Goal: Task Accomplishment & Management: Complete application form

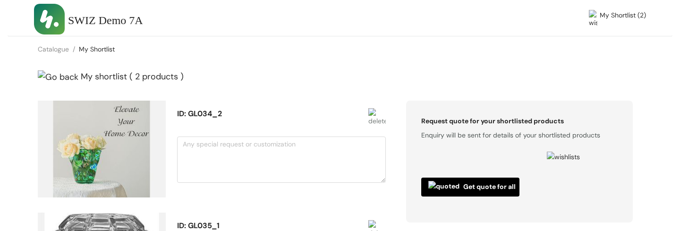
click at [425, 79] on div "My shortlist ( 2 products )" at bounding box center [290, 77] width 504 height 16
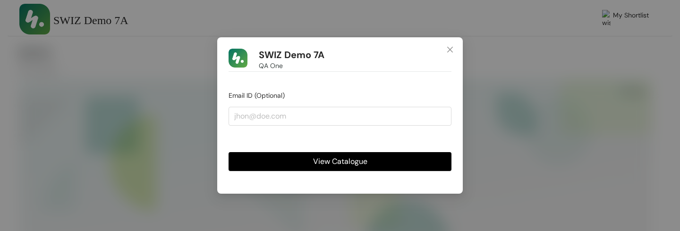
click at [365, 162] on span "View Catalogue" at bounding box center [340, 161] width 54 height 12
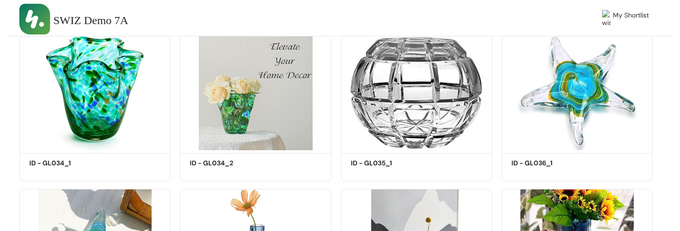
scroll to position [232, 0]
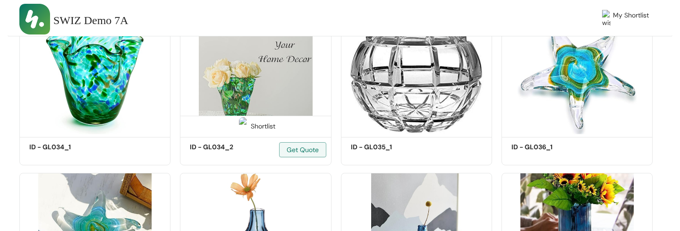
click at [247, 118] on div "Shortlist" at bounding box center [255, 125] width 150 height 19
click at [268, 123] on div "Shortlist" at bounding box center [256, 125] width 40 height 9
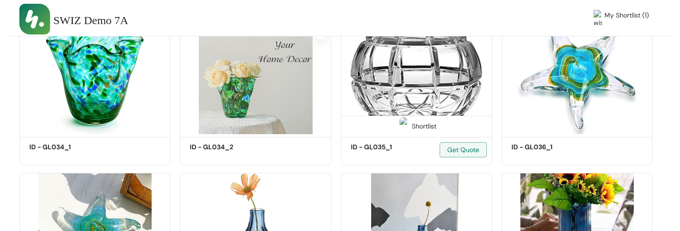
click at [408, 131] on span at bounding box center [404, 128] width 15 height 15
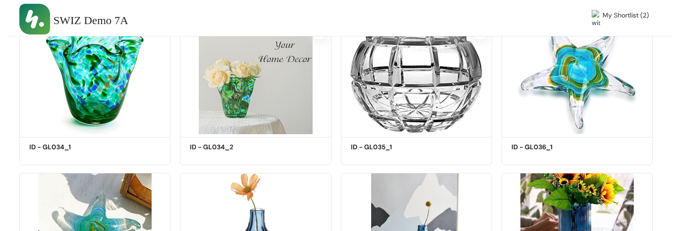
click at [630, 22] on span "My Shortlist (2)" at bounding box center [626, 19] width 46 height 18
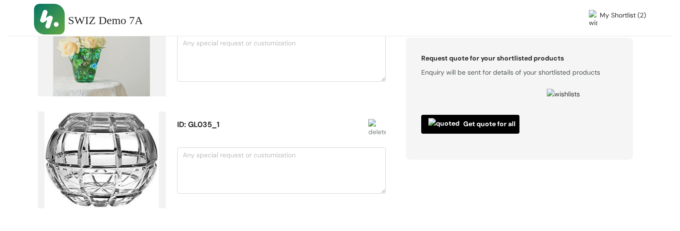
scroll to position [82, 0]
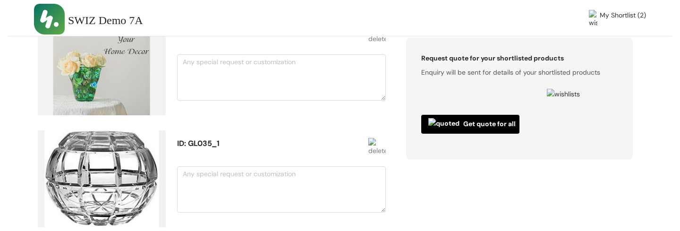
click at [482, 201] on div "Request quote for your shortlisted products Enquiry will be sent for details of…" at bounding box center [520, 130] width 256 height 224
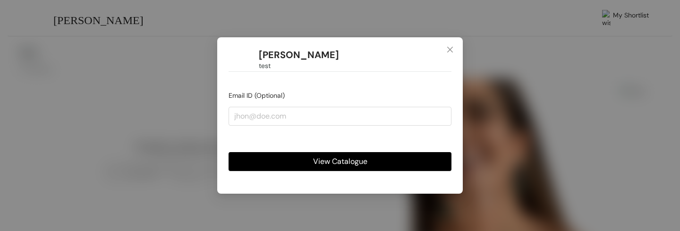
click at [342, 162] on span "View Catalogue" at bounding box center [340, 161] width 54 height 12
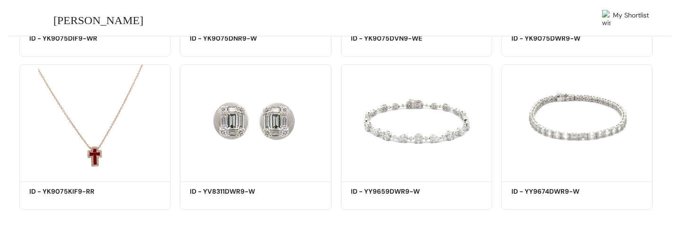
scroll to position [350, 0]
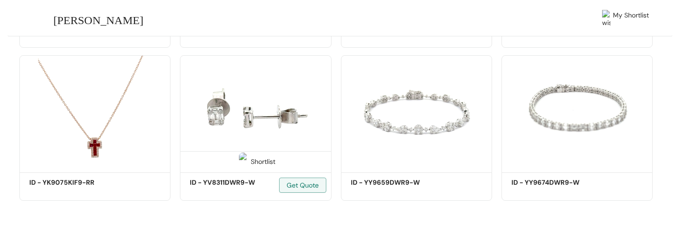
click at [277, 167] on div "Shortlist" at bounding box center [255, 160] width 150 height 19
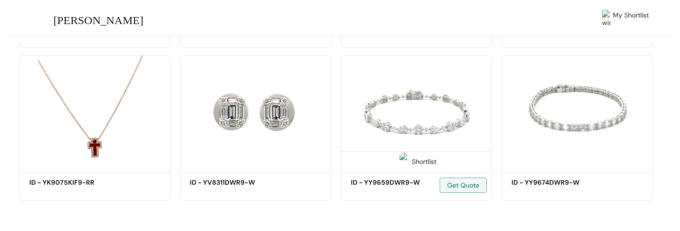
click at [408, 157] on div "Shortlist" at bounding box center [417, 160] width 40 height 9
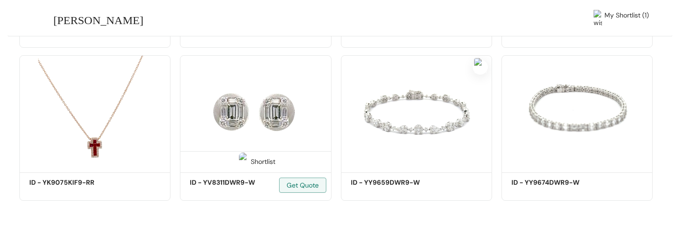
click at [264, 159] on div "Shortlist" at bounding box center [256, 160] width 40 height 9
click at [631, 17] on span "My Shortlist (2)" at bounding box center [626, 19] width 46 height 18
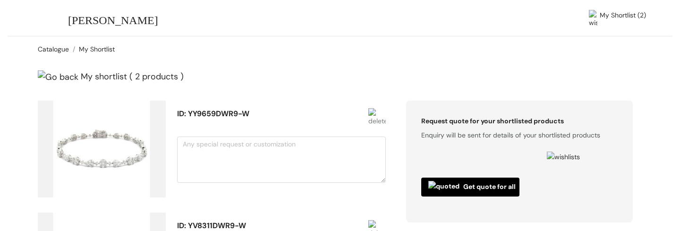
click at [54, 47] on link "Catalogue" at bounding box center [53, 49] width 31 height 9
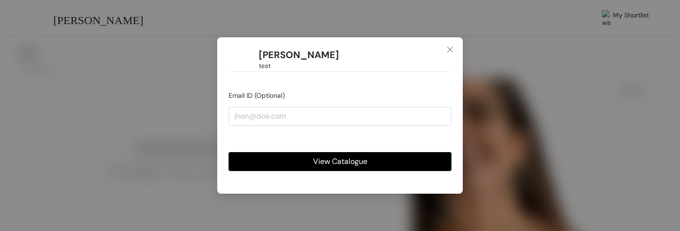
click at [355, 162] on span "View Catalogue" at bounding box center [340, 161] width 54 height 12
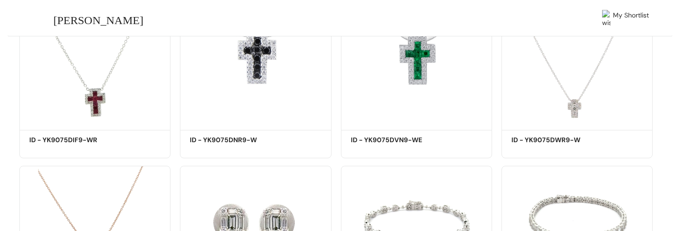
scroll to position [239, 0]
click at [248, 117] on span at bounding box center [243, 120] width 15 height 15
click at [428, 116] on div "Shortlist" at bounding box center [417, 117] width 40 height 9
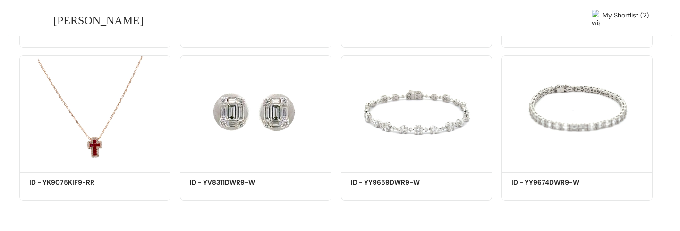
scroll to position [0, 0]
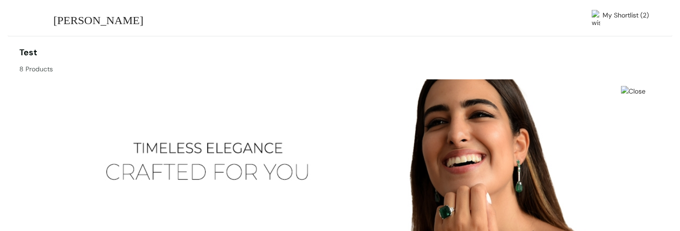
click at [626, 14] on span "My Shortlist (2)" at bounding box center [626, 19] width 46 height 18
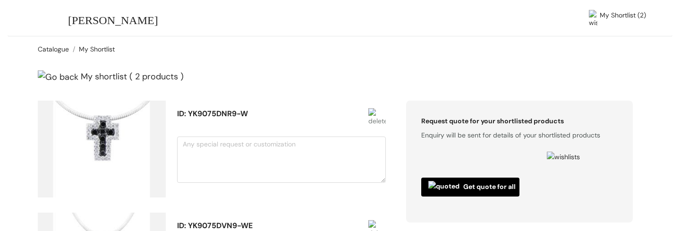
click at [52, 51] on link "Catalogue" at bounding box center [53, 49] width 31 height 9
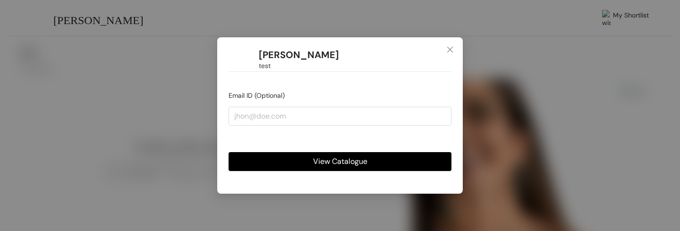
click at [330, 161] on span "View Catalogue" at bounding box center [340, 161] width 54 height 12
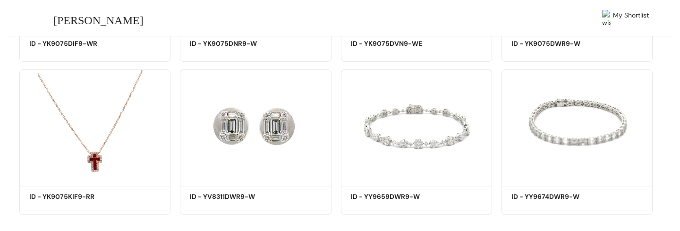
scroll to position [350, 0]
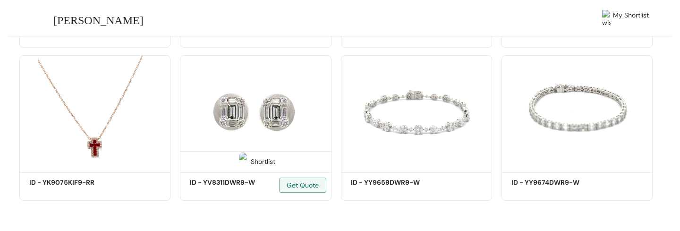
click at [258, 160] on div "Shortlist" at bounding box center [256, 160] width 40 height 9
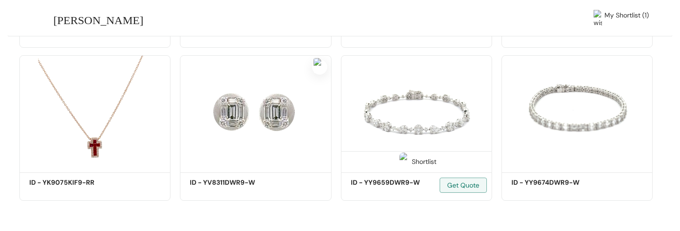
click at [420, 162] on div "Shortlist" at bounding box center [417, 160] width 40 height 9
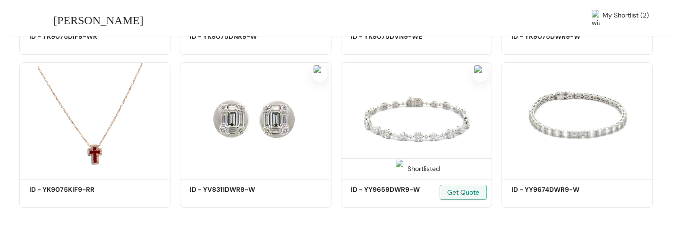
scroll to position [0, 0]
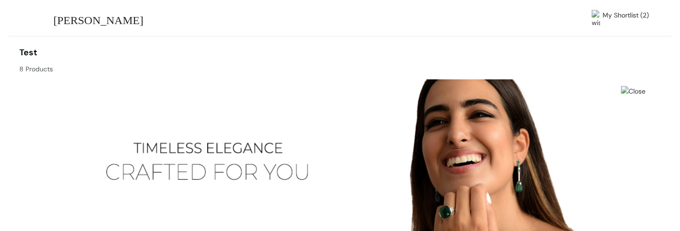
click at [634, 18] on span "My Shortlist (2)" at bounding box center [626, 19] width 46 height 18
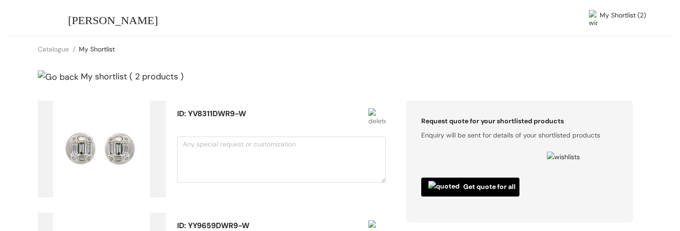
click at [382, 108] on img at bounding box center [376, 118] width 17 height 20
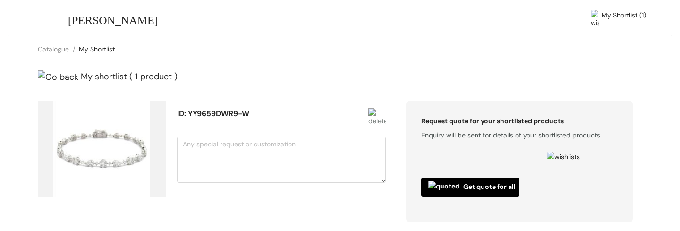
click at [111, 25] on span "[PERSON_NAME]" at bounding box center [113, 21] width 90 height 18
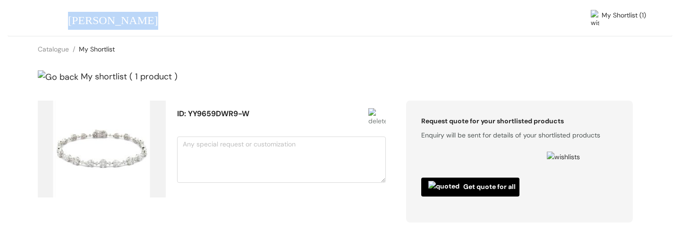
click at [188, 21] on div "[PERSON_NAME]" at bounding box center [183, 21] width 230 height 18
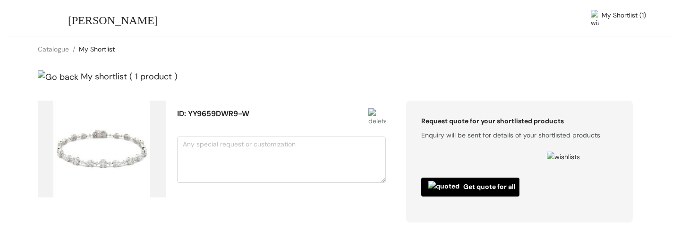
click at [113, 20] on span "[PERSON_NAME]" at bounding box center [113, 21] width 90 height 18
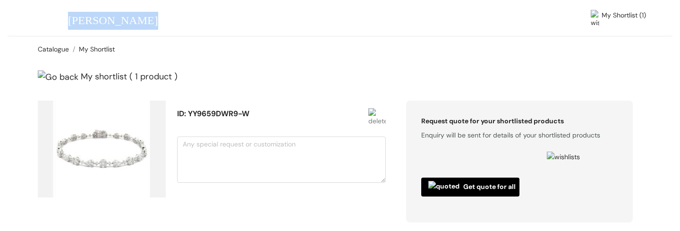
click at [57, 48] on link "Catalogue" at bounding box center [53, 49] width 31 height 9
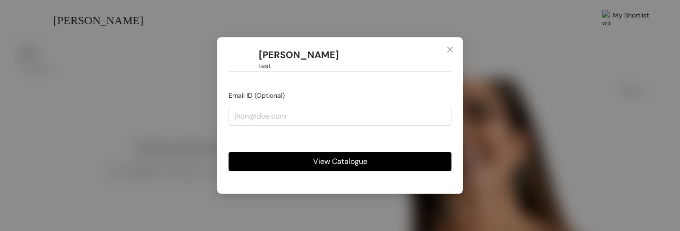
click at [335, 160] on span "View Catalogue" at bounding box center [340, 161] width 54 height 12
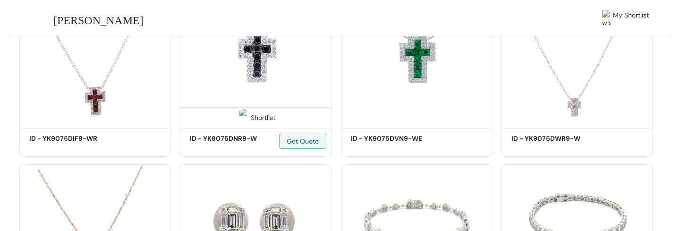
scroll to position [243, 0]
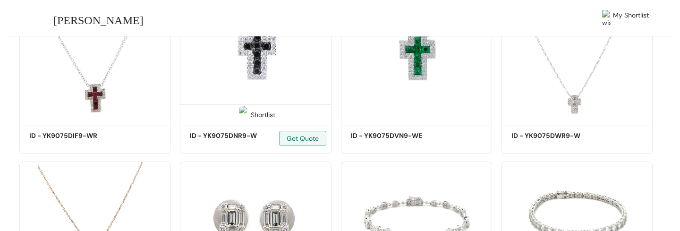
click at [262, 111] on div "Shortlist" at bounding box center [256, 114] width 40 height 9
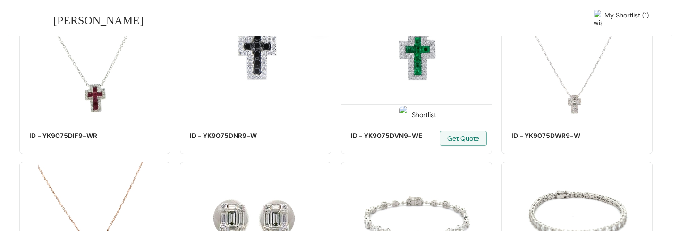
click at [424, 111] on div "Shortlist" at bounding box center [417, 114] width 40 height 9
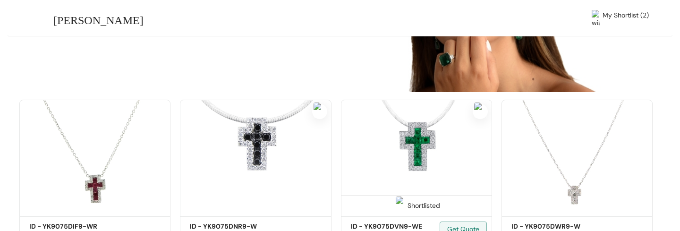
scroll to position [0, 0]
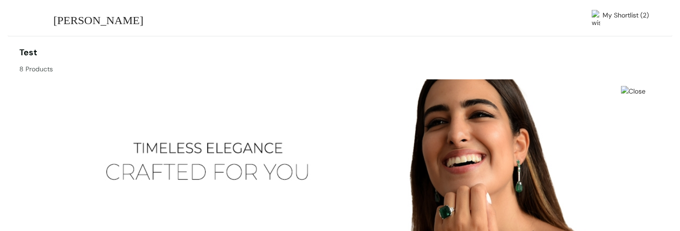
click at [633, 17] on span "My Shortlist (2)" at bounding box center [626, 19] width 46 height 18
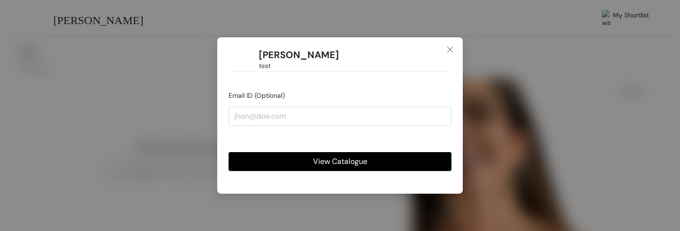
click at [334, 162] on span "View Catalogue" at bounding box center [340, 161] width 54 height 12
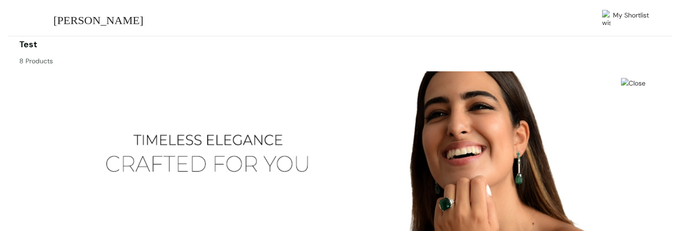
scroll to position [325, 0]
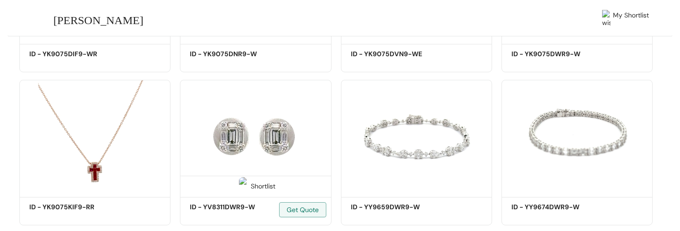
click at [260, 185] on div "Shortlist" at bounding box center [256, 185] width 40 height 9
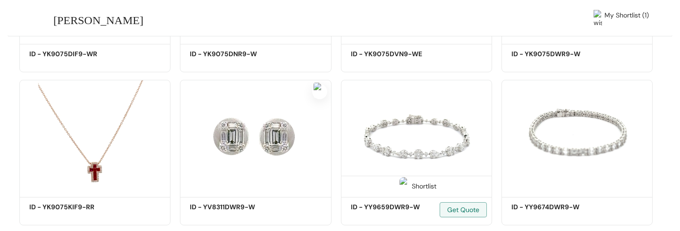
click at [421, 187] on div "Shortlist" at bounding box center [417, 185] width 40 height 9
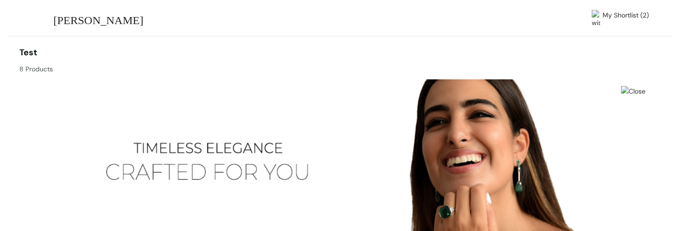
click at [626, 20] on span "My Shortlist (2)" at bounding box center [626, 19] width 46 height 18
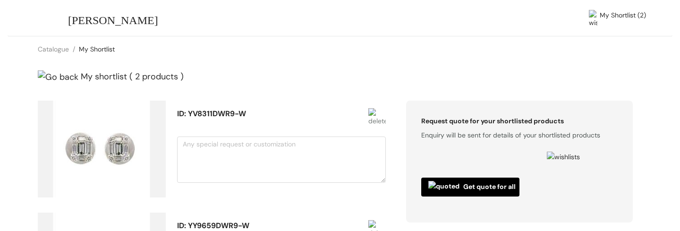
click at [228, 52] on div "Catalogue / My Shortlist /" at bounding box center [340, 49] width 665 height 26
click at [226, 7] on div "[PERSON_NAME]" at bounding box center [187, 21] width 306 height 34
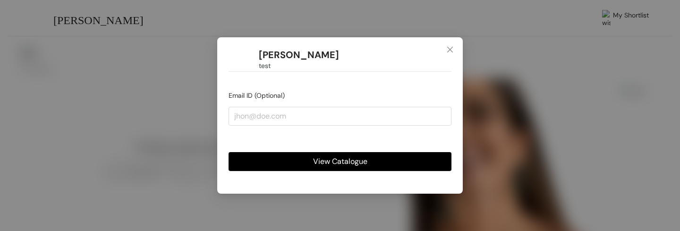
click at [340, 165] on span "View Catalogue" at bounding box center [340, 161] width 54 height 12
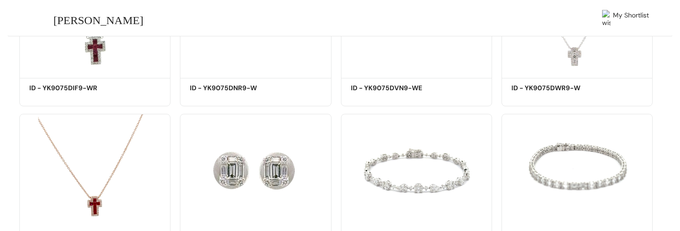
scroll to position [350, 0]
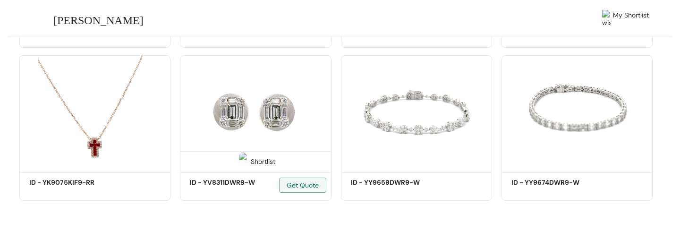
click at [270, 164] on div "Shortlist" at bounding box center [256, 160] width 40 height 9
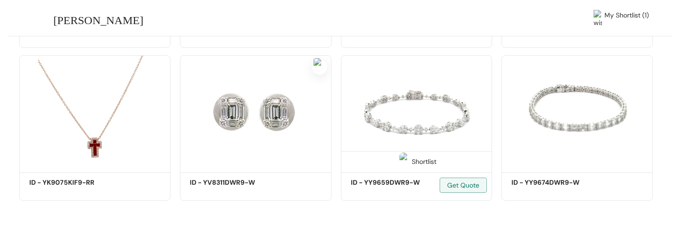
click at [422, 159] on div "Shortlist" at bounding box center [417, 160] width 40 height 9
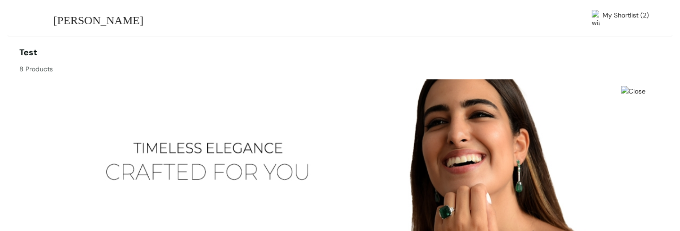
click at [622, 14] on span "My Shortlist (2)" at bounding box center [626, 19] width 46 height 18
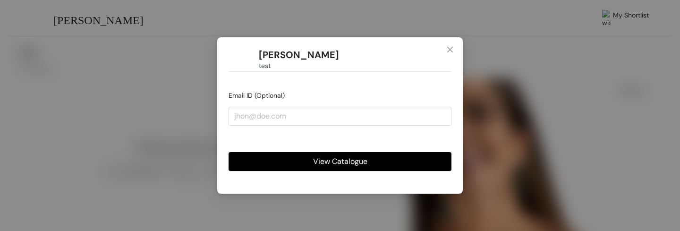
click at [324, 165] on span "View Catalogue" at bounding box center [340, 161] width 54 height 12
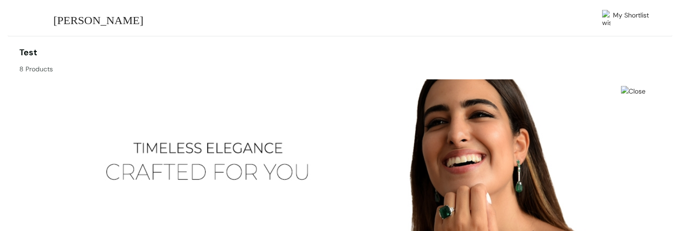
scroll to position [350, 0]
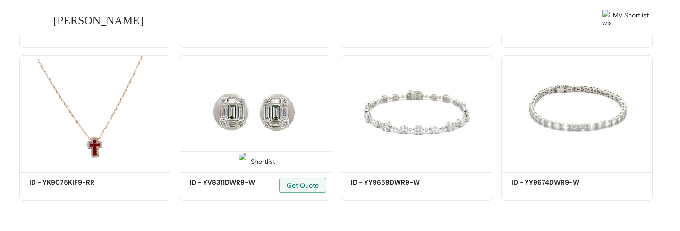
click at [256, 153] on div "Shortlist" at bounding box center [255, 160] width 150 height 19
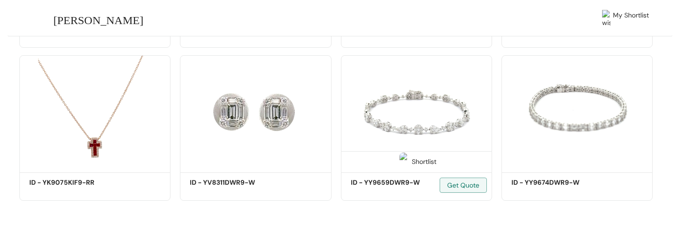
click at [421, 162] on div "Shortlist" at bounding box center [417, 160] width 40 height 9
click at [630, 20] on span "My Shortlist (1)" at bounding box center [627, 19] width 44 height 18
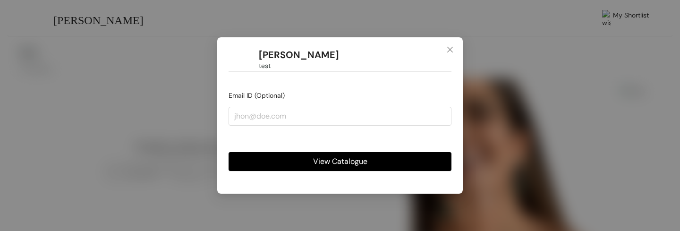
click at [337, 161] on span "View Catalogue" at bounding box center [340, 161] width 54 height 12
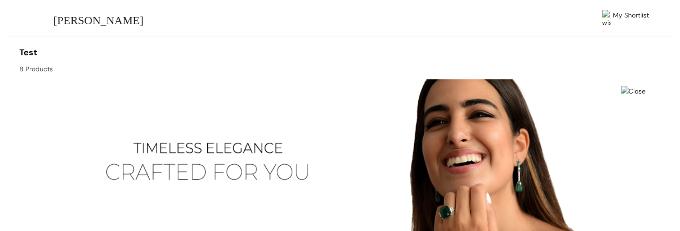
scroll to position [350, 0]
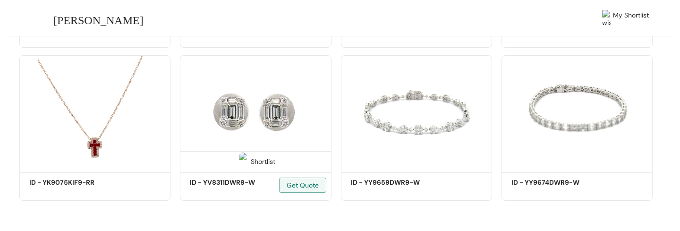
click at [255, 152] on div "Shortlist" at bounding box center [255, 160] width 150 height 19
click at [263, 162] on div "Shortlist" at bounding box center [256, 160] width 40 height 9
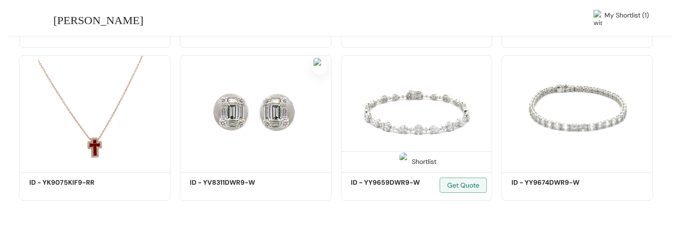
click at [415, 160] on div "Shortlist" at bounding box center [417, 160] width 40 height 9
click at [624, 17] on span "My Shortlist (2)" at bounding box center [626, 19] width 46 height 18
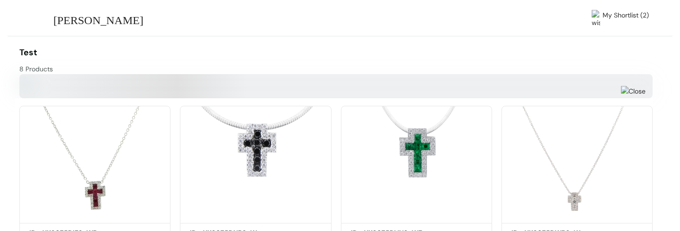
scroll to position [350, 0]
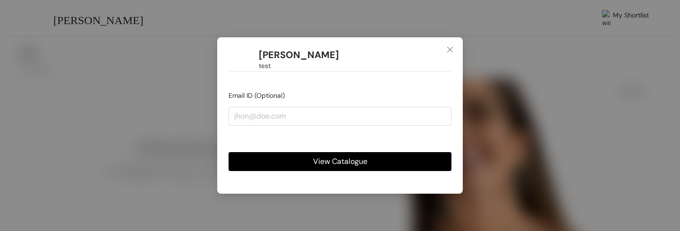
click at [324, 160] on span "View Catalogue" at bounding box center [340, 161] width 54 height 12
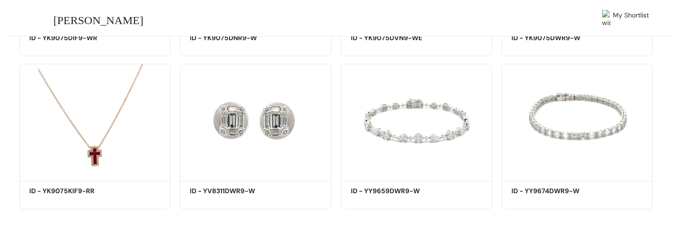
scroll to position [350, 0]
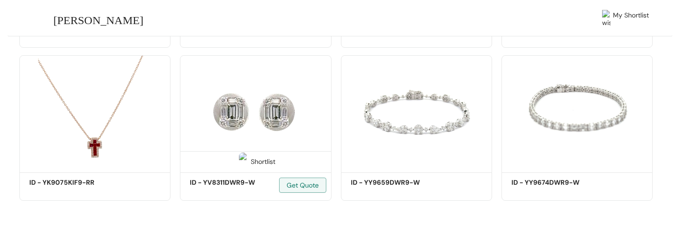
click at [252, 163] on div "Shortlist" at bounding box center [256, 160] width 40 height 9
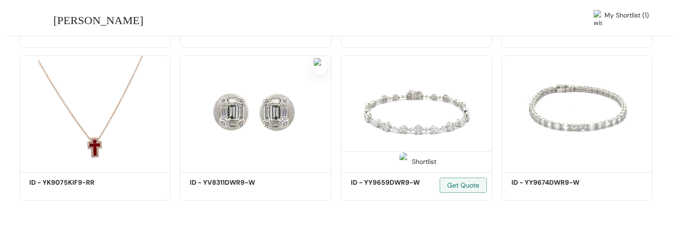
click at [411, 165] on div "Shortlist" at bounding box center [417, 160] width 40 height 9
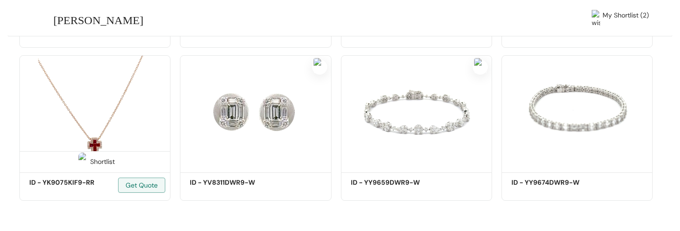
click at [111, 159] on div "Shortlist" at bounding box center [95, 160] width 40 height 9
click at [612, 18] on span "My Shortlist (3)" at bounding box center [626, 19] width 46 height 18
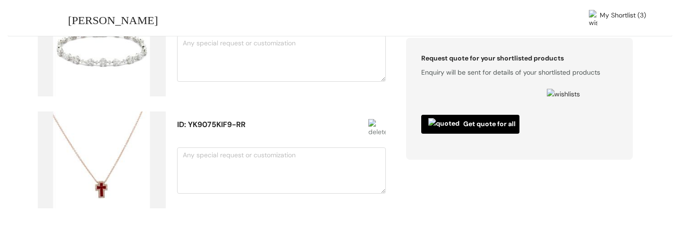
scroll to position [187, 0]
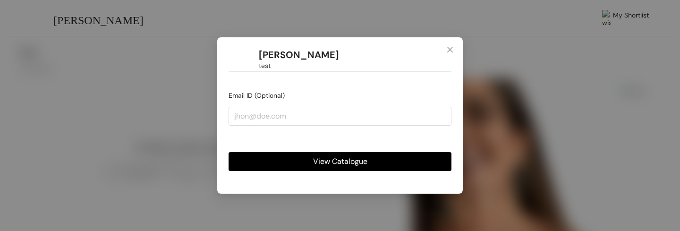
click at [338, 159] on span "View Catalogue" at bounding box center [340, 161] width 54 height 12
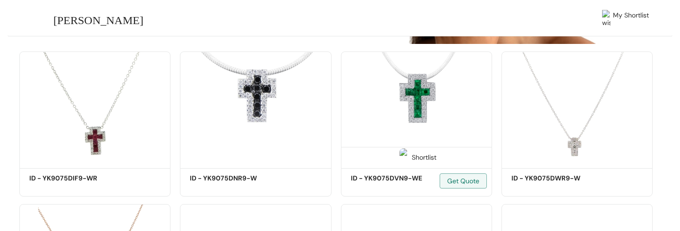
scroll to position [204, 0]
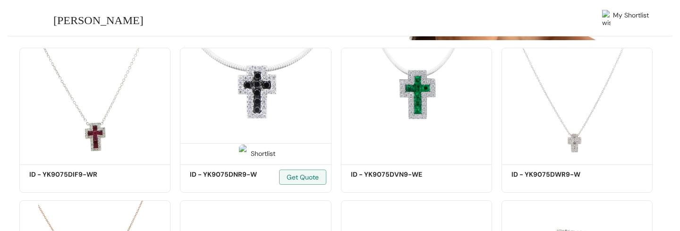
drag, startPoint x: 250, startPoint y: 157, endPoint x: 264, endPoint y: 156, distance: 13.2
click at [250, 157] on div "Shortlist" at bounding box center [256, 152] width 40 height 9
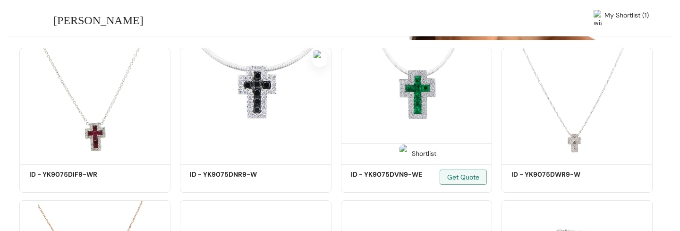
click at [418, 152] on div "Shortlist" at bounding box center [417, 152] width 40 height 9
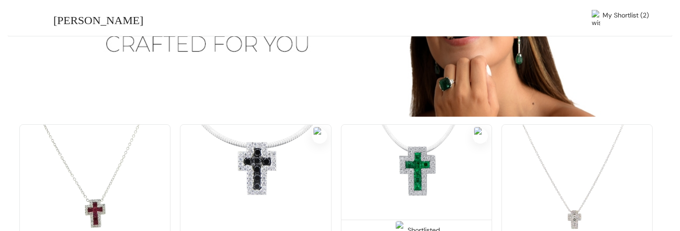
scroll to position [0, 0]
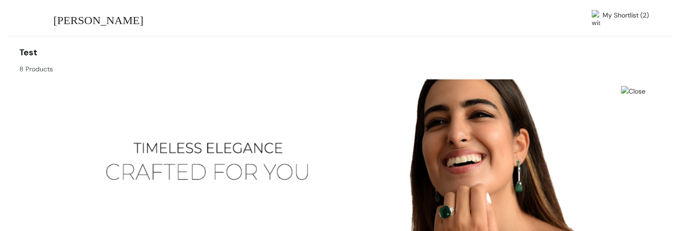
click at [628, 20] on span "My Shortlist (2)" at bounding box center [626, 19] width 46 height 18
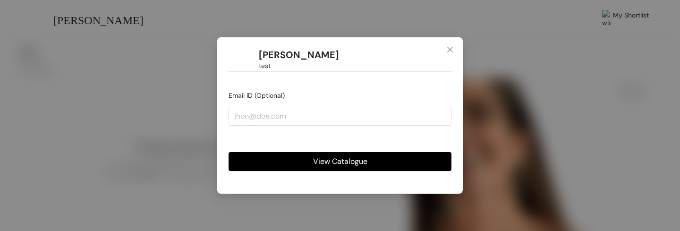
click at [354, 166] on span "View Catalogue" at bounding box center [340, 161] width 54 height 12
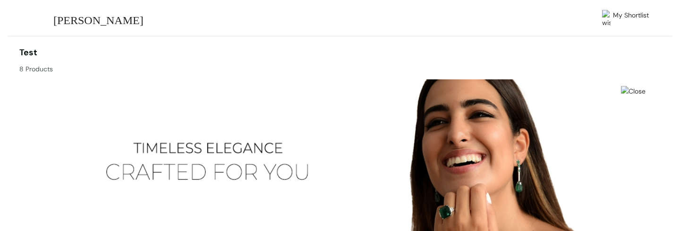
scroll to position [350, 0]
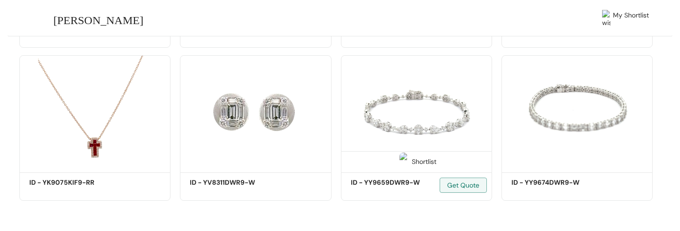
click at [425, 159] on div "Shortlist" at bounding box center [417, 160] width 40 height 9
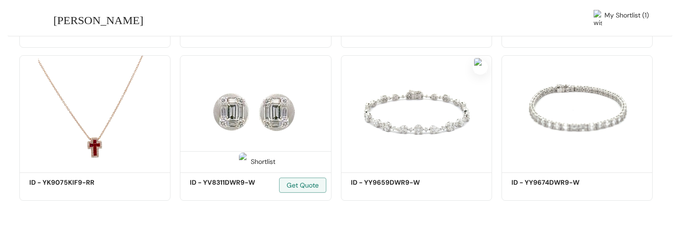
click at [259, 160] on div "Shortlist" at bounding box center [256, 160] width 40 height 9
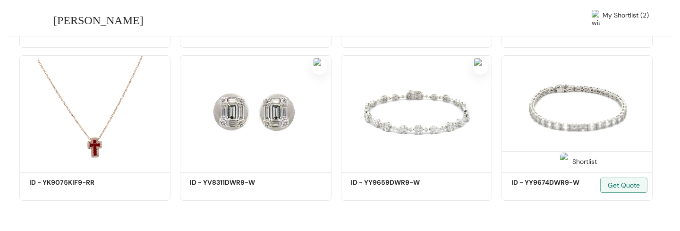
click at [564, 162] on img at bounding box center [564, 162] width 9 height 18
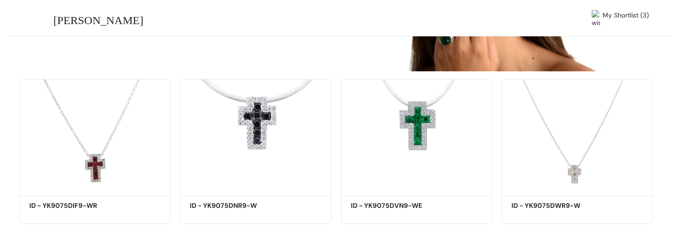
scroll to position [0, 0]
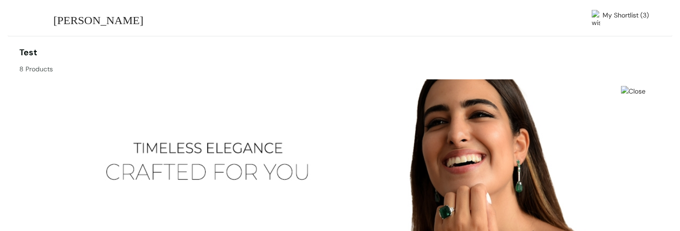
click at [631, 16] on span "My Shortlist (3)" at bounding box center [626, 19] width 46 height 18
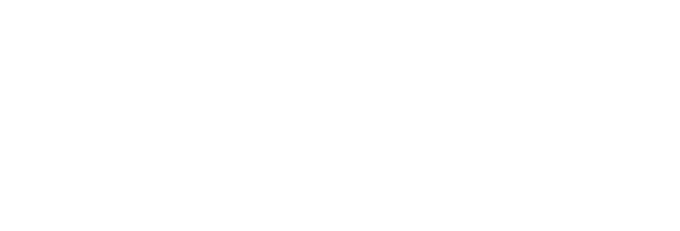
click at [246, 111] on div at bounding box center [340, 85] width 665 height 170
click at [251, 119] on div at bounding box center [340, 85] width 665 height 170
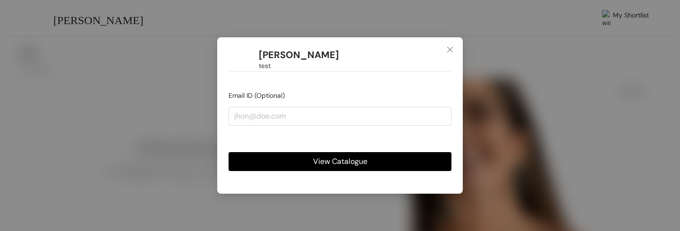
click at [314, 162] on span "View Catalogue" at bounding box center [340, 161] width 54 height 12
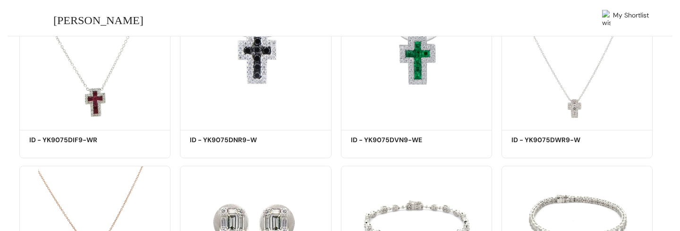
scroll to position [350, 0]
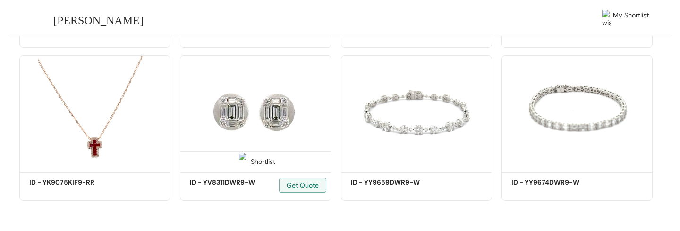
click at [247, 160] on img at bounding box center [243, 162] width 9 height 18
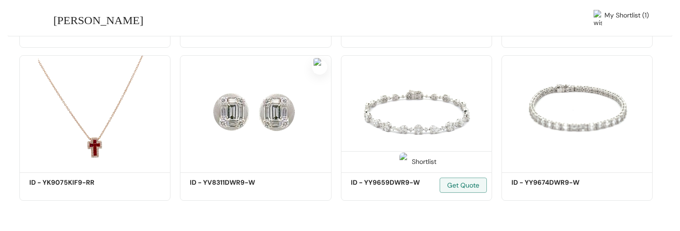
click at [426, 163] on div "Shortlist" at bounding box center [417, 160] width 40 height 9
click at [614, 19] on span "My Shortlist (2)" at bounding box center [626, 19] width 46 height 18
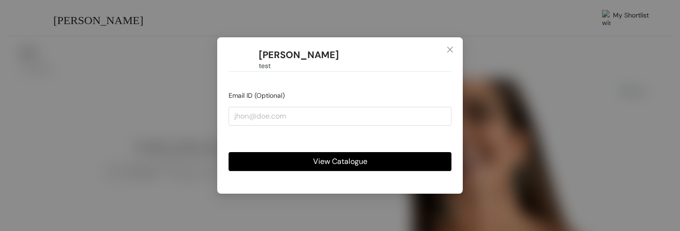
click at [352, 162] on span "View Catalogue" at bounding box center [340, 161] width 54 height 12
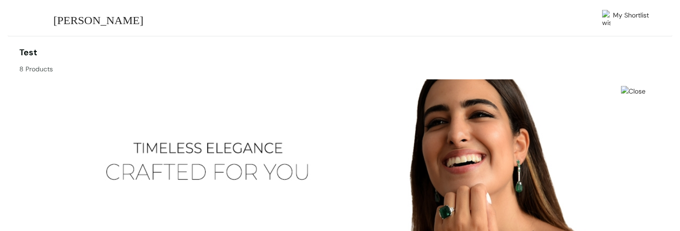
scroll to position [350, 0]
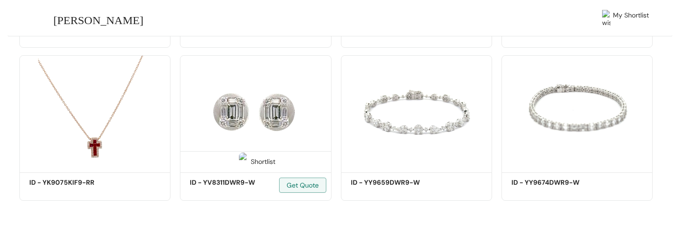
click at [257, 159] on div "Shortlist" at bounding box center [256, 160] width 40 height 9
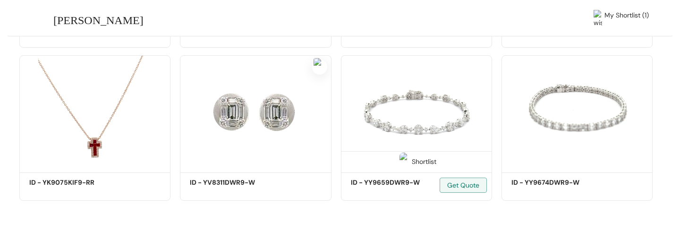
click at [420, 162] on div "Shortlist" at bounding box center [417, 160] width 40 height 9
click at [632, 19] on span "My Shortlist (2)" at bounding box center [626, 19] width 46 height 18
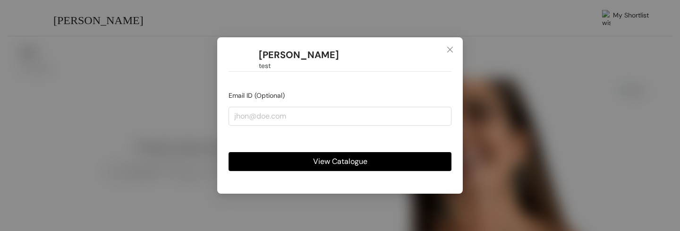
click at [334, 161] on span "View Catalogue" at bounding box center [340, 161] width 54 height 12
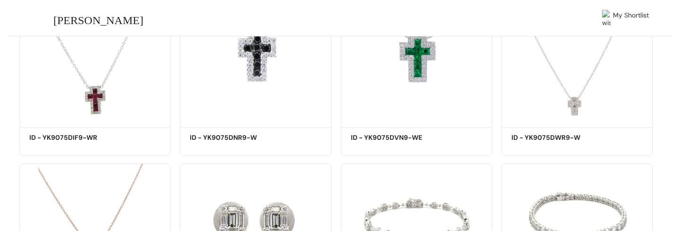
scroll to position [248, 0]
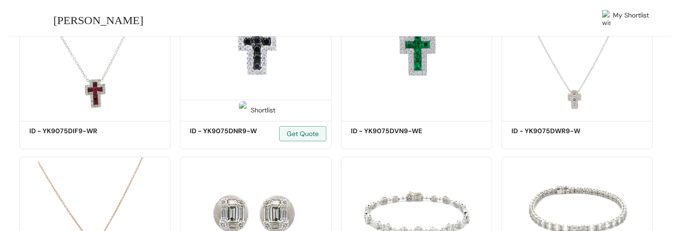
click at [262, 106] on div "Shortlist" at bounding box center [256, 109] width 40 height 9
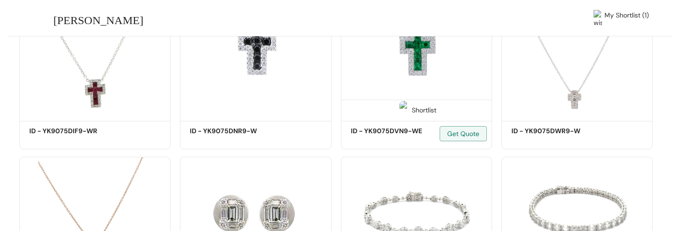
click at [431, 108] on div "Shortlist" at bounding box center [417, 109] width 40 height 9
click at [618, 16] on span "My Shortlist (2)" at bounding box center [626, 19] width 46 height 18
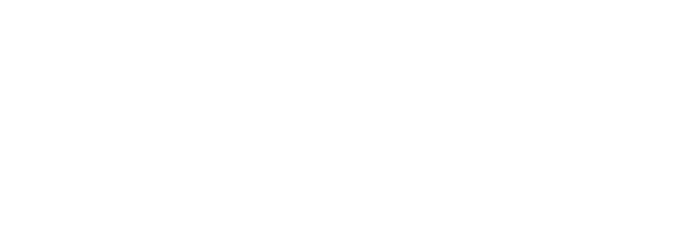
click at [267, 88] on div at bounding box center [340, 85] width 665 height 170
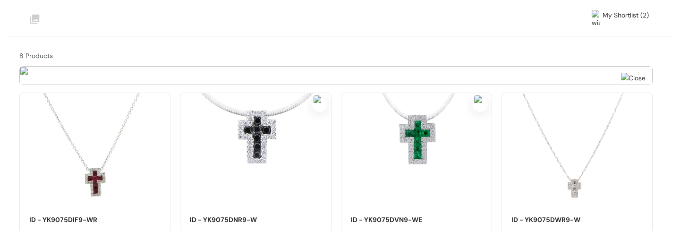
scroll to position [350, 0]
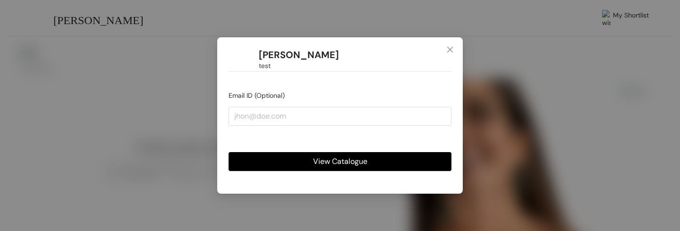
click at [308, 158] on button "View Catalogue" at bounding box center [340, 161] width 223 height 19
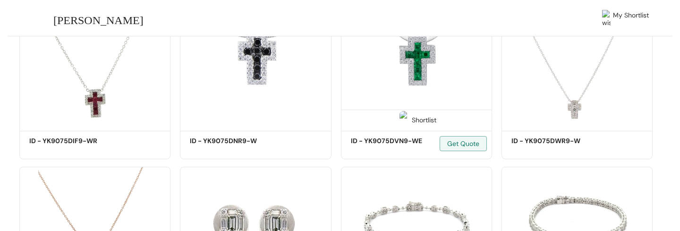
scroll to position [255, 0]
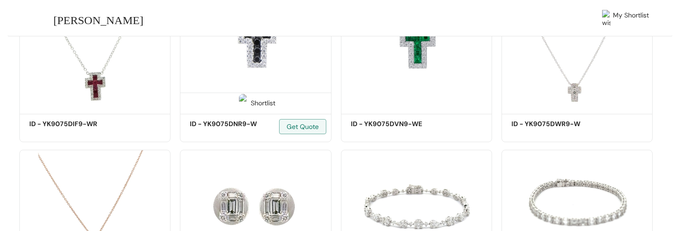
click at [247, 100] on span at bounding box center [243, 105] width 15 height 15
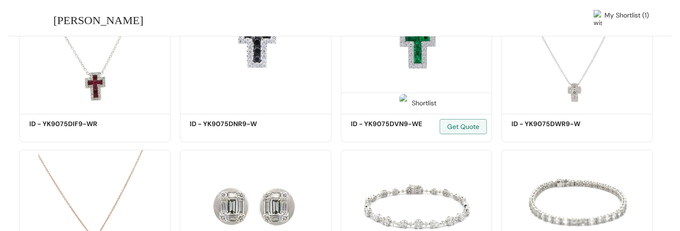
click at [426, 98] on div "Shortlist" at bounding box center [417, 102] width 40 height 9
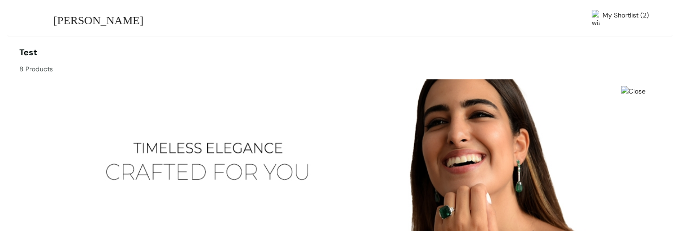
click at [205, 68] on div "8 Products" at bounding box center [177, 66] width 317 height 15
click at [618, 17] on span "My Shortlist (2)" at bounding box center [626, 19] width 46 height 18
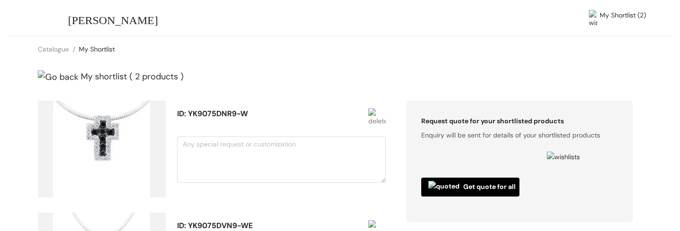
click at [41, 76] on img at bounding box center [59, 77] width 43 height 16
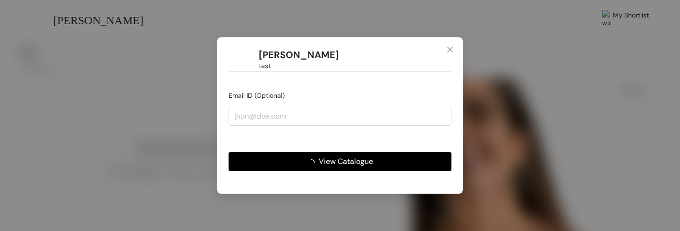
click at [338, 159] on span "View Catalogue" at bounding box center [346, 161] width 54 height 12
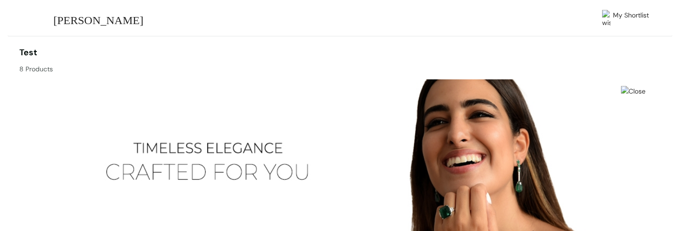
scroll to position [350, 0]
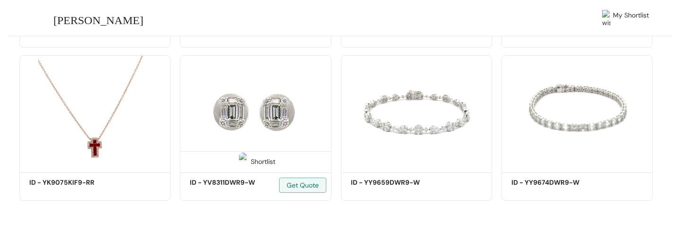
click at [256, 166] on div "Shortlist" at bounding box center [255, 160] width 150 height 19
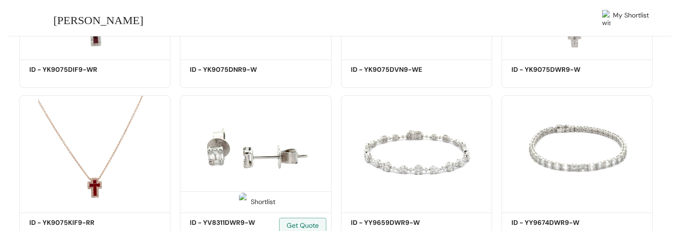
scroll to position [323, 0]
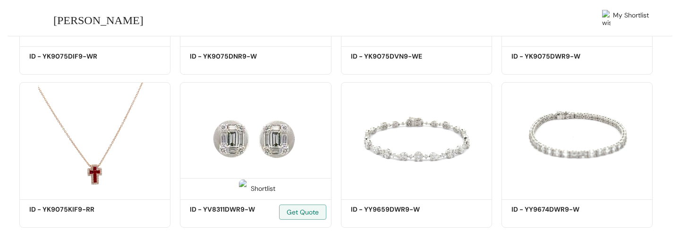
click at [262, 188] on div "Shortlist" at bounding box center [256, 187] width 40 height 9
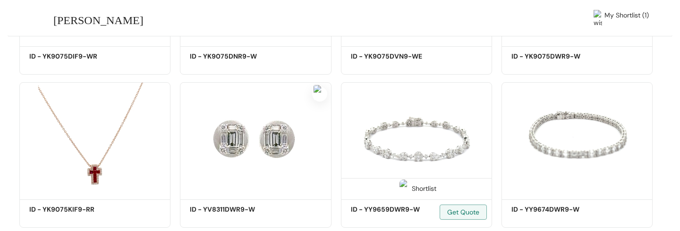
click at [432, 196] on div "Shortlist" at bounding box center [416, 187] width 150 height 19
click at [423, 189] on div "Shortlist" at bounding box center [417, 187] width 40 height 9
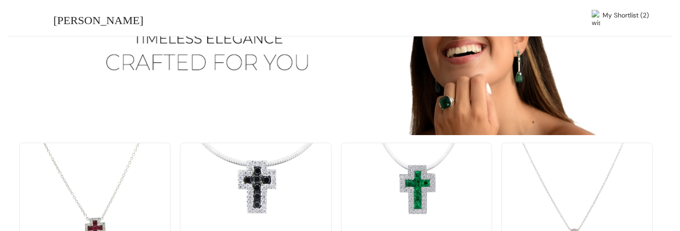
scroll to position [0, 0]
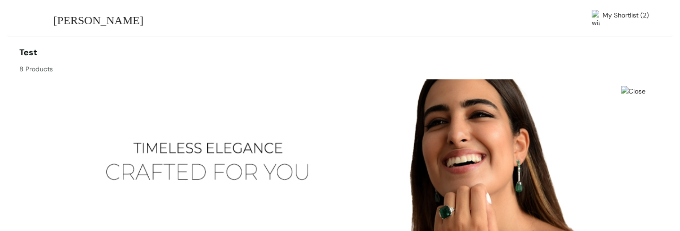
click at [629, 16] on span "My Shortlist (2)" at bounding box center [626, 19] width 46 height 18
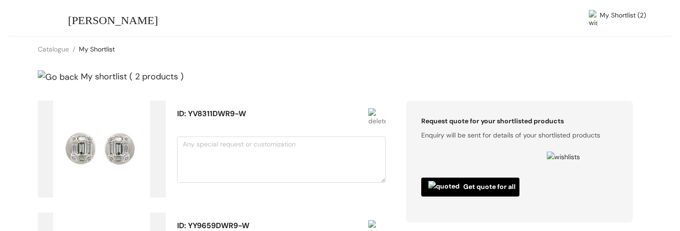
click at [384, 110] on img at bounding box center [376, 118] width 17 height 20
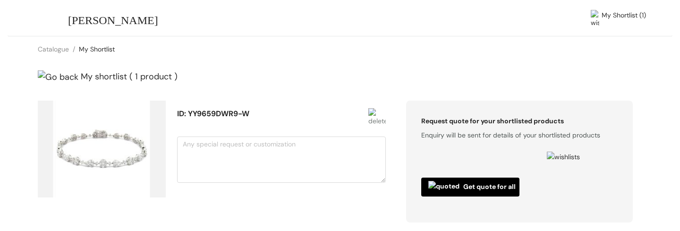
click at [42, 76] on img at bounding box center [59, 77] width 43 height 16
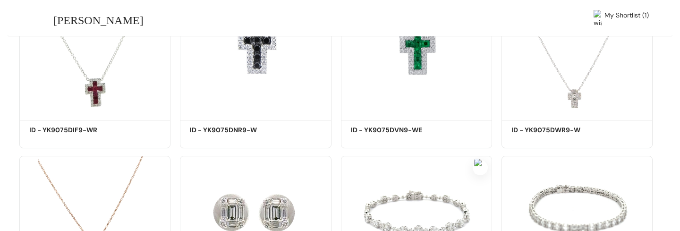
scroll to position [350, 0]
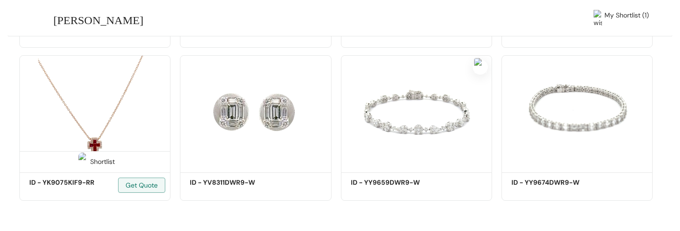
click at [97, 156] on div "Shortlist" at bounding box center [95, 160] width 40 height 9
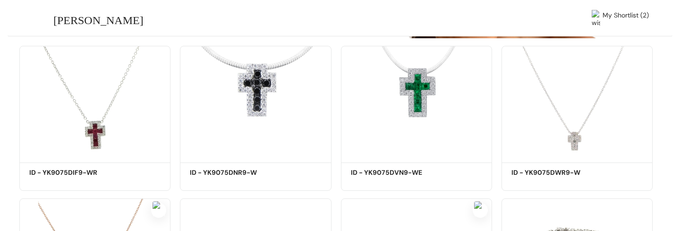
scroll to position [48, 0]
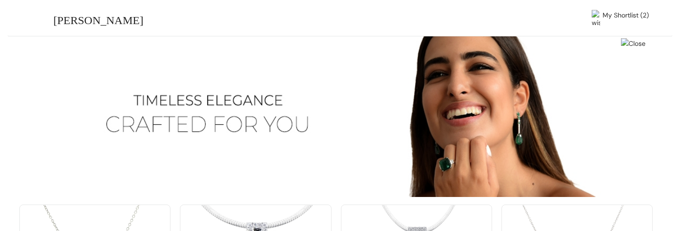
click at [633, 18] on span "My Shortlist (2)" at bounding box center [626, 19] width 46 height 18
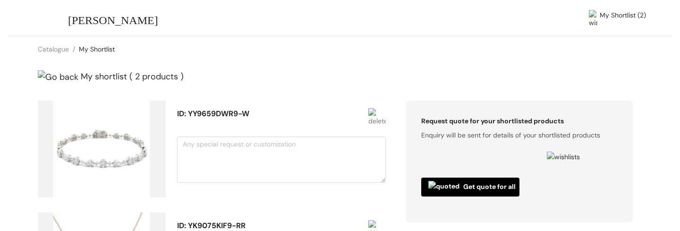
click at [334, 45] on div "Catalogue / My Shortlist /" at bounding box center [340, 49] width 665 height 26
click at [266, 83] on div "My shortlist ( 2 products )" at bounding box center [340, 77] width 665 height 31
click at [117, 21] on span "[PERSON_NAME]" at bounding box center [113, 21] width 90 height 18
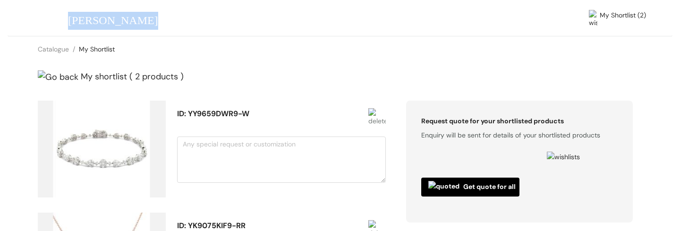
copy span "[PERSON_NAME]"
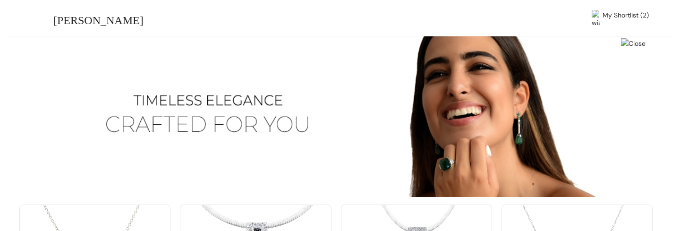
scroll to position [61, 0]
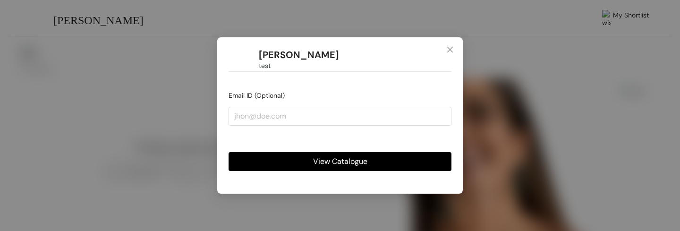
click at [338, 162] on span "View Catalogue" at bounding box center [340, 161] width 54 height 12
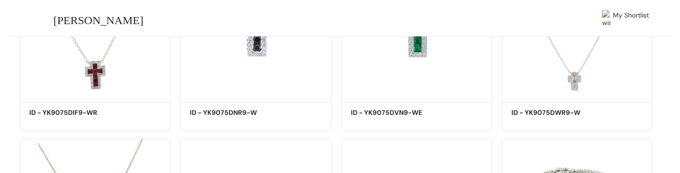
scroll to position [269, 0]
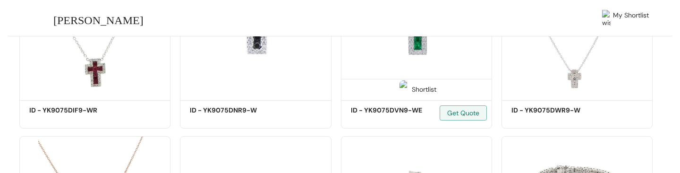
click at [416, 86] on div "Shortlist" at bounding box center [417, 88] width 40 height 9
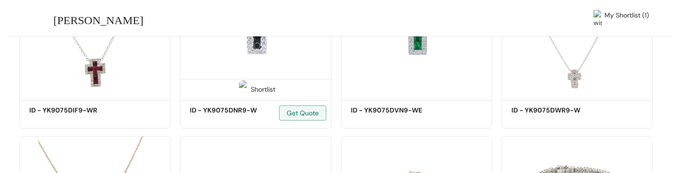
click at [262, 91] on div "Shortlist" at bounding box center [256, 88] width 40 height 9
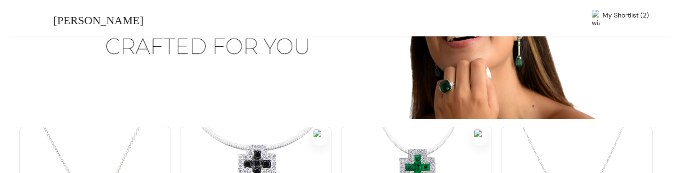
scroll to position [0, 0]
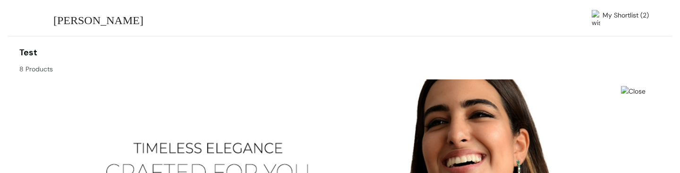
click at [618, 18] on span "My Shortlist (2)" at bounding box center [626, 19] width 46 height 18
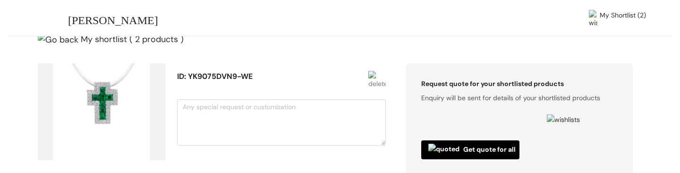
scroll to position [24, 0]
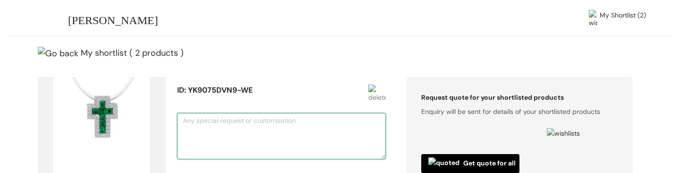
click at [244, 120] on textarea at bounding box center [281, 136] width 208 height 46
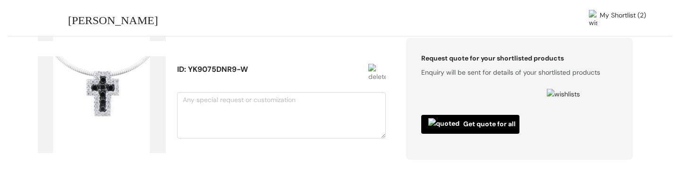
scroll to position [155, 0]
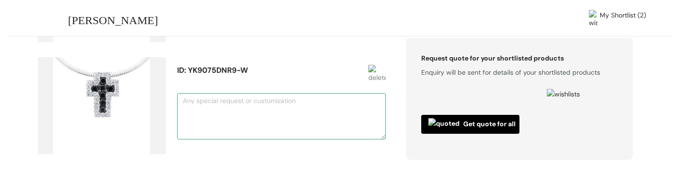
type textarea "Test"
click at [248, 110] on textarea at bounding box center [281, 116] width 208 height 46
type textarea "Test 2"
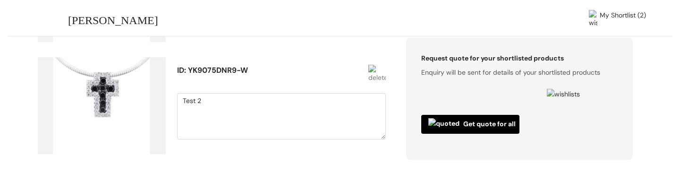
click at [477, 118] on span "Get quote for all" at bounding box center [470, 124] width 84 height 12
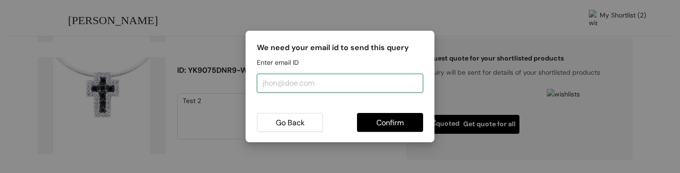
click at [305, 84] on input "email" at bounding box center [340, 83] width 166 height 19
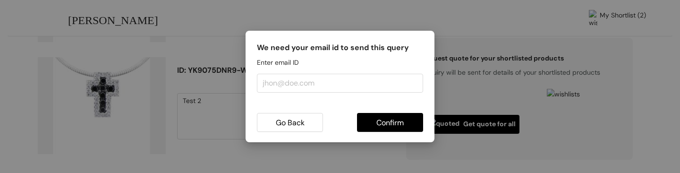
click at [318, 49] on h5 "We need your email id to send this query" at bounding box center [340, 47] width 166 height 11
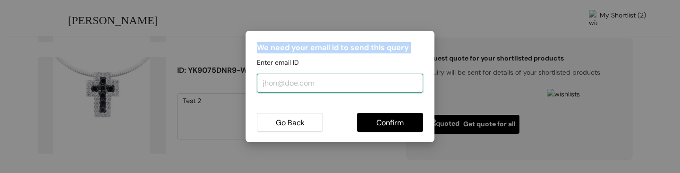
click at [304, 84] on input "email" at bounding box center [340, 83] width 166 height 19
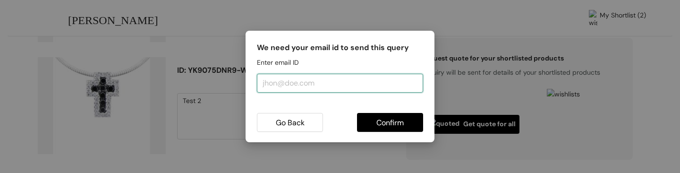
click at [273, 85] on input "email" at bounding box center [340, 83] width 166 height 19
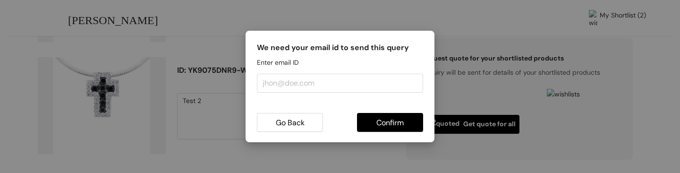
click at [383, 122] on span "Confirm" at bounding box center [389, 123] width 27 height 12
click at [288, 106] on div "Please input your Email!" at bounding box center [340, 107] width 166 height 10
click at [294, 121] on span "Go Back" at bounding box center [290, 123] width 29 height 12
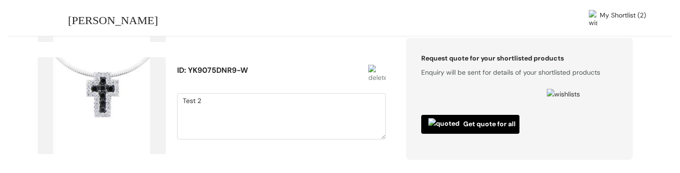
click at [448, 118] on img "button" at bounding box center [445, 124] width 35 height 12
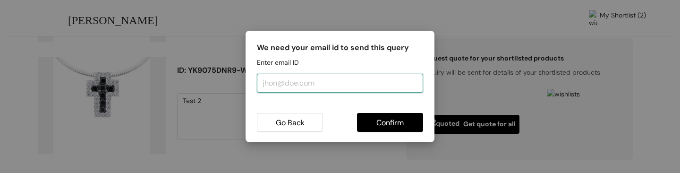
click at [349, 86] on input "email" at bounding box center [340, 83] width 166 height 19
type input "durgesh.singh@sourcewiz.co"
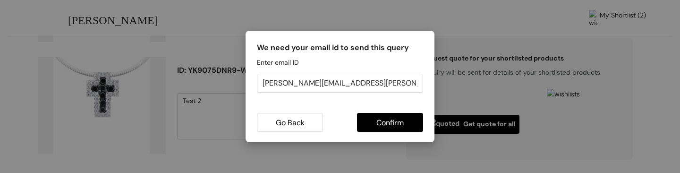
click at [355, 62] on form "We need your email id to send this query Enter email ID durgesh.singh@sourcewiz…" at bounding box center [340, 87] width 166 height 90
click at [390, 117] on span "Confirm" at bounding box center [389, 123] width 27 height 12
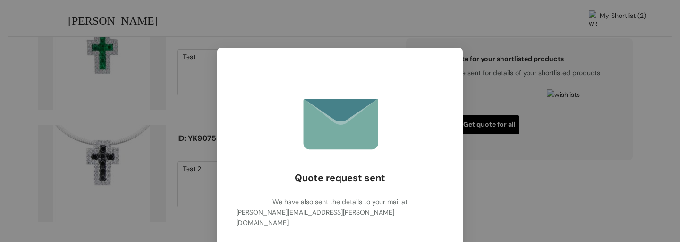
scroll to position [87, 0]
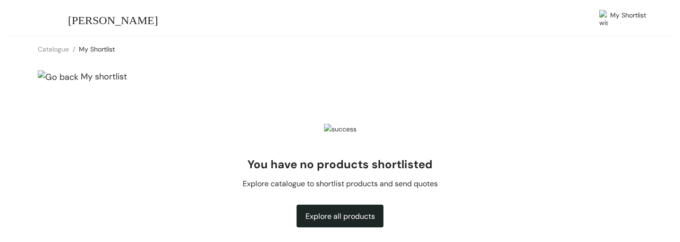
scroll to position [0, 0]
click at [42, 75] on img at bounding box center [59, 77] width 43 height 16
